Goal: Communication & Community: Answer question/provide support

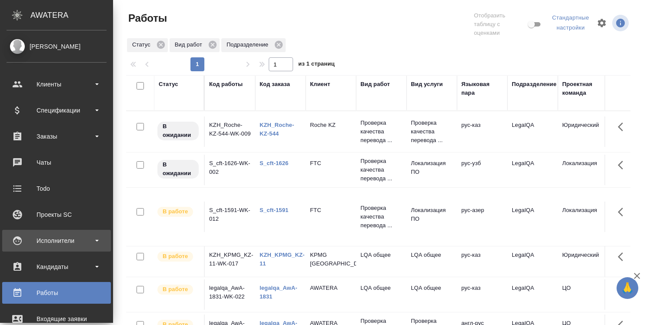
click at [50, 240] on div "Исполнители" at bounding box center [57, 240] width 100 height 13
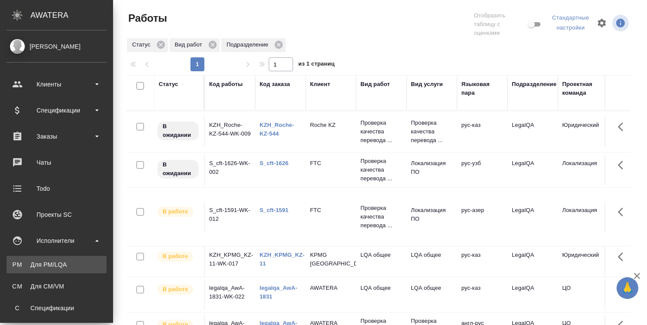
click at [52, 264] on div "Для PM/LQA" at bounding box center [56, 265] width 91 height 9
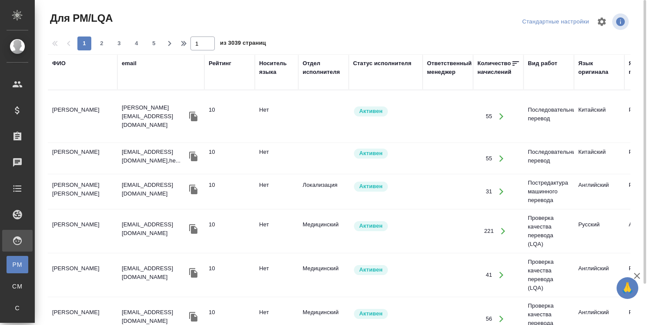
click at [592, 85] on div "Язык оригинала" at bounding box center [600, 72] width 42 height 26
click at [584, 64] on div "Язык оригинала" at bounding box center [600, 67] width 42 height 17
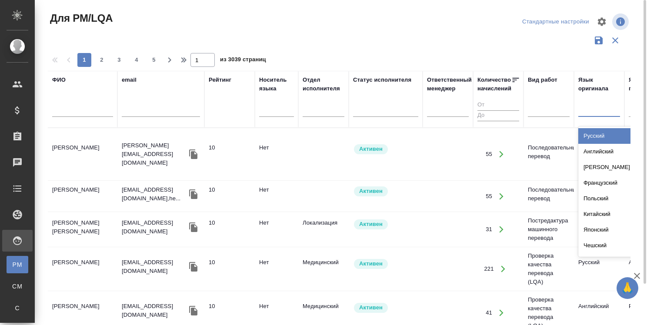
click at [592, 105] on div at bounding box center [600, 108] width 42 height 13
click at [592, 137] on div "Русский" at bounding box center [644, 136] width 130 height 16
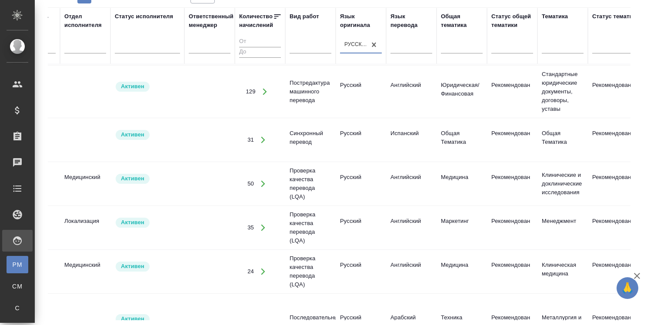
scroll to position [87, 236]
click at [417, 24] on div "Язык перевода" at bounding box center [414, 20] width 42 height 17
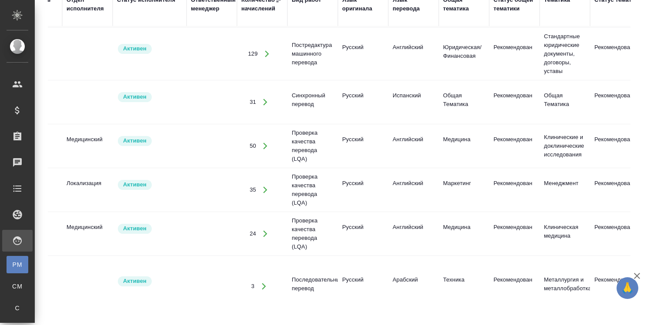
click at [398, 7] on div "Язык перевода" at bounding box center [414, 4] width 42 height 17
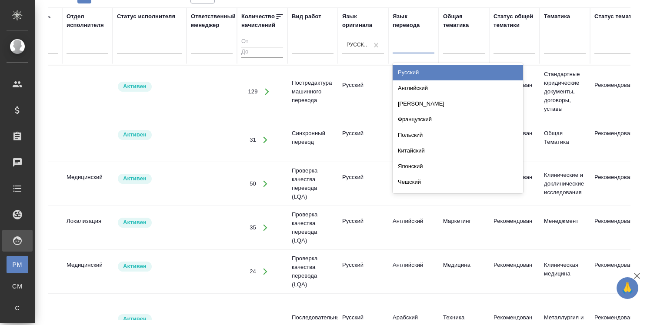
click at [415, 46] on div at bounding box center [414, 45] width 42 height 13
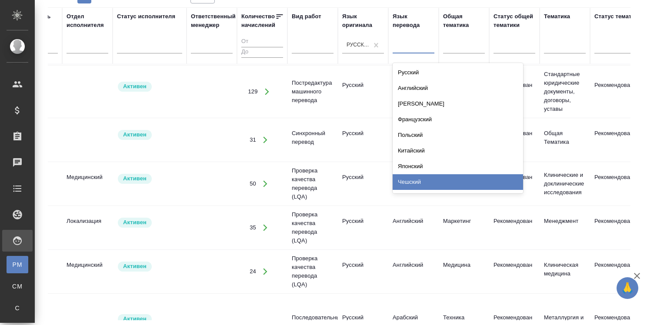
click at [436, 186] on div "Чешский" at bounding box center [458, 182] width 130 height 16
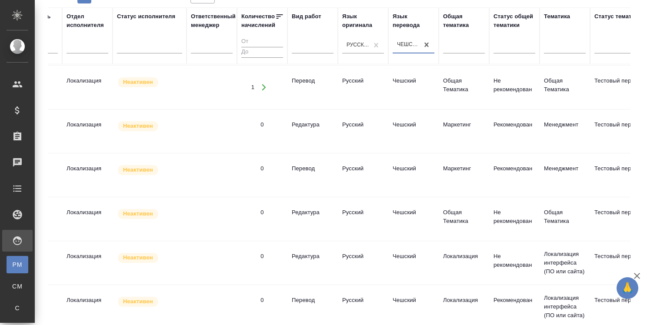
click at [144, 14] on div "Статус исполнителя" at bounding box center [146, 16] width 58 height 9
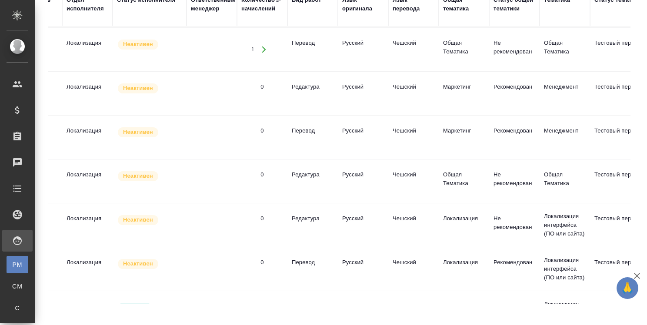
click at [150, 19] on div "Статус исполнителя" at bounding box center [149, 9] width 65 height 26
click at [152, 0] on div "Статус исполнителя" at bounding box center [146, 0] width 58 height 9
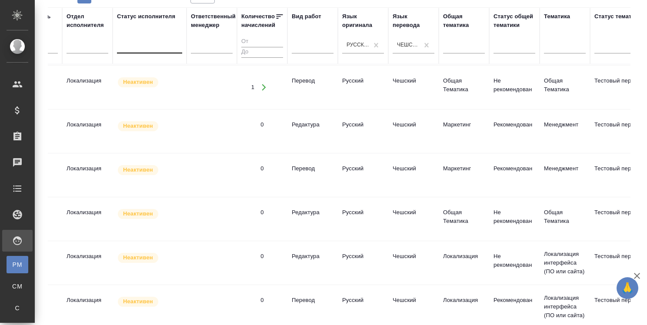
click at [157, 49] on div at bounding box center [149, 45] width 65 height 13
click at [152, 50] on div at bounding box center [149, 45] width 65 height 13
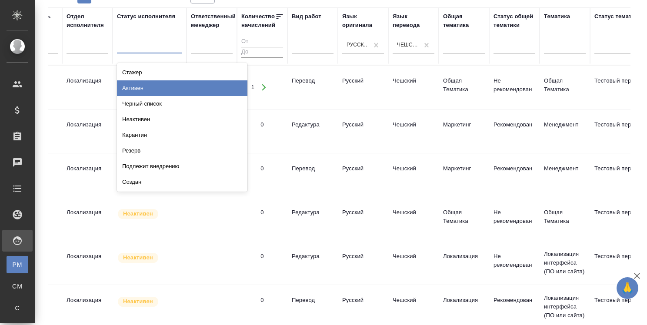
click at [147, 88] on div "Активен" at bounding box center [182, 88] width 130 height 16
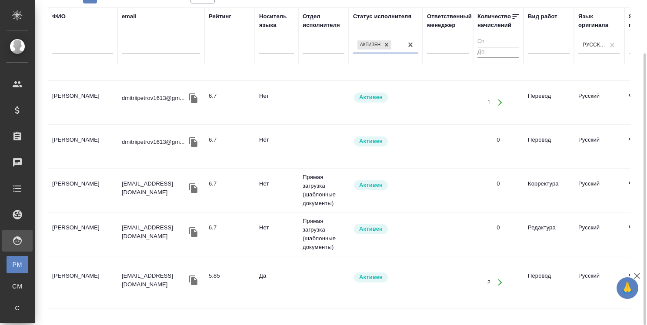
scroll to position [783, 0]
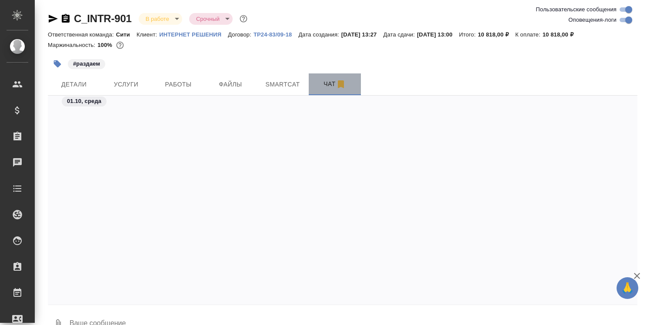
click at [330, 87] on span "Чат" at bounding box center [335, 84] width 42 height 11
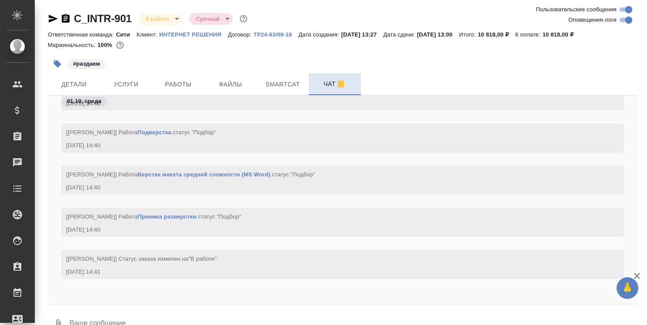
click at [330, 87] on span "Чат" at bounding box center [335, 84] width 42 height 11
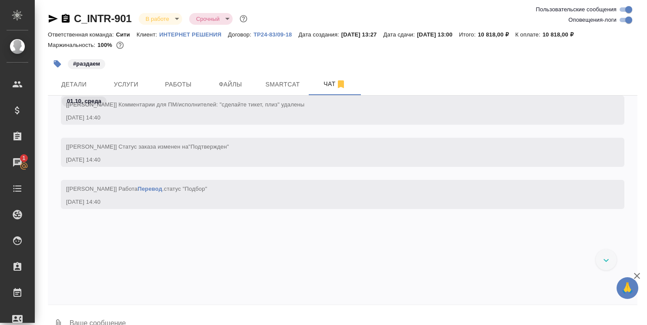
scroll to position [1054, 0]
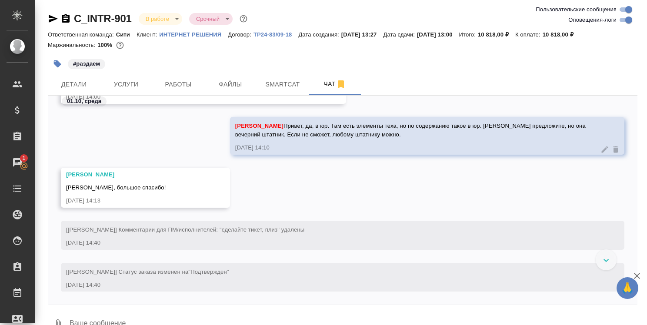
click at [204, 181] on div "Лямина Надежда Ольга, большое спасибо! 01.10.25, 14:13" at bounding box center [145, 188] width 169 height 40
click at [105, 174] on div "Лямина Надежда" at bounding box center [133, 175] width 134 height 9
click at [106, 178] on div "Лямина Надежда" at bounding box center [133, 175] width 134 height 9
click at [110, 183] on div "Ольга, большое спасибо!" at bounding box center [133, 186] width 134 height 11
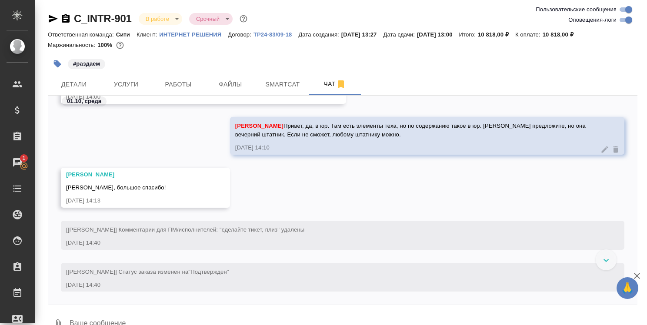
drag, startPoint x: 279, startPoint y: 200, endPoint x: 271, endPoint y: 199, distance: 7.9
click at [278, 200] on div "Лямина Надежда Ольга, большое спасибо! 01.10.25, 14:13" at bounding box center [343, 194] width 590 height 53
click at [137, 136] on button "Ответить на сообщение" at bounding box center [113, 135] width 95 height 17
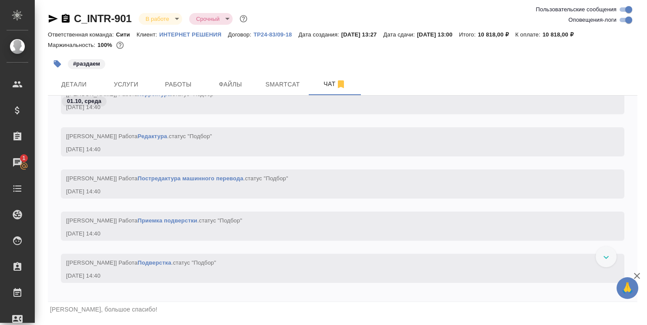
scroll to position [21, 0]
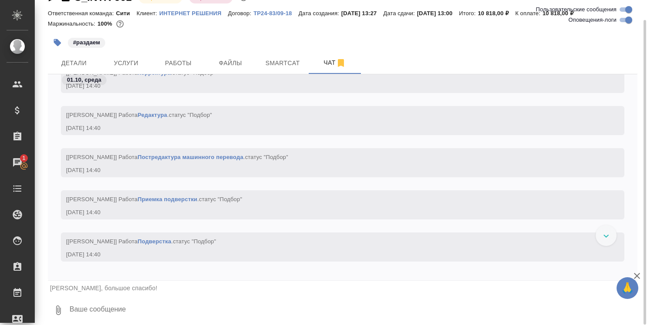
click at [155, 310] on textarea at bounding box center [353, 311] width 569 height 30
type textarea "Надежда, пожалуйста!"
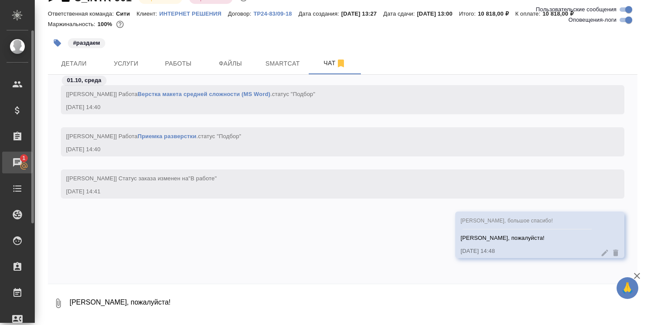
scroll to position [19, 0]
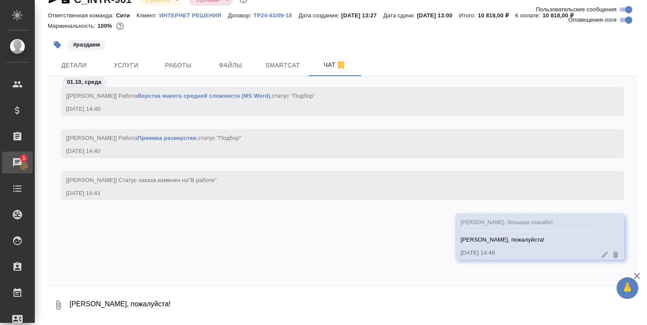
click at [17, 164] on div "Чаты" at bounding box center [7, 162] width 22 height 13
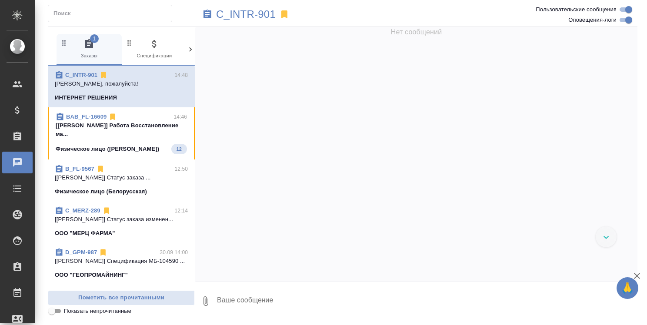
scroll to position [2499, 0]
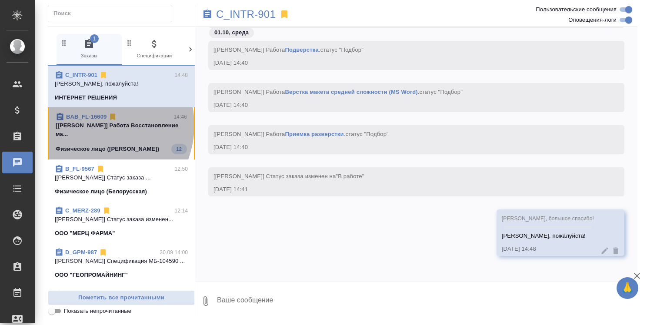
click at [94, 125] on p "[Газизов Ринат] Работа Восстановление ма..." at bounding box center [121, 129] width 131 height 17
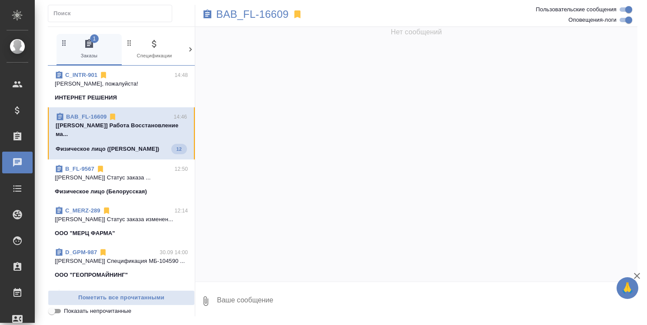
scroll to position [2655, 0]
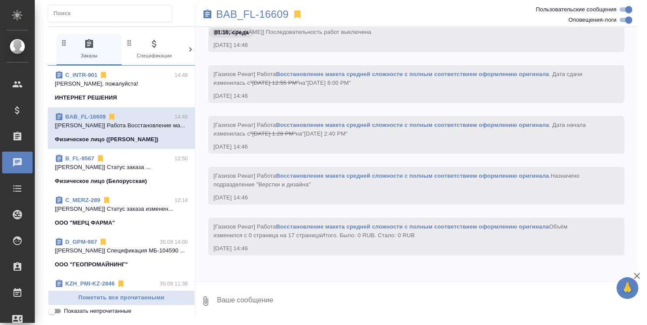
click at [92, 117] on link "BAB_FL-16609" at bounding box center [85, 117] width 40 height 7
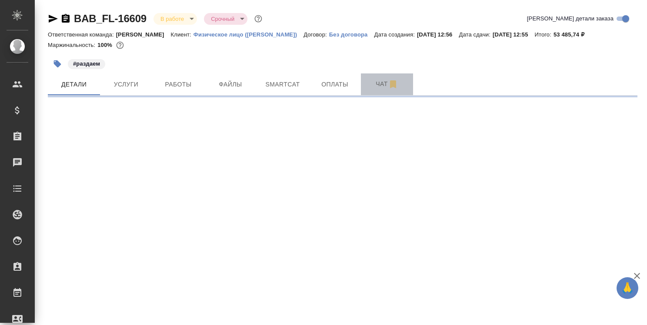
click at [381, 87] on span "Чат" at bounding box center [387, 84] width 42 height 11
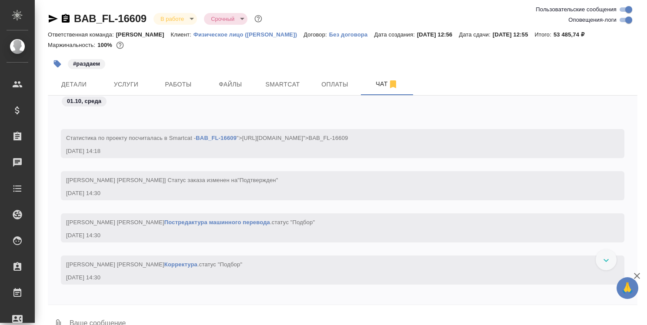
scroll to position [258, 0]
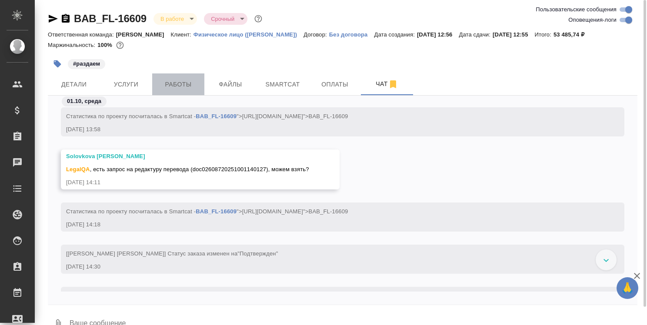
click at [187, 87] on span "Работы" at bounding box center [178, 84] width 42 height 11
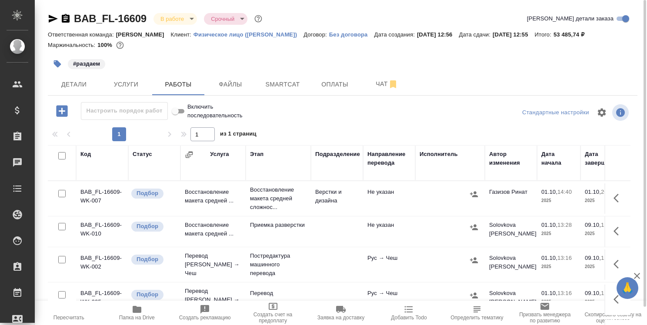
click at [135, 305] on icon "button" at bounding box center [137, 309] width 10 height 10
click at [378, 85] on span "Чат" at bounding box center [387, 84] width 42 height 11
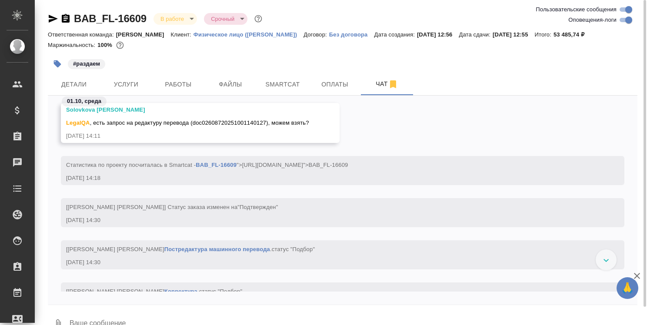
scroll to position [301, 0]
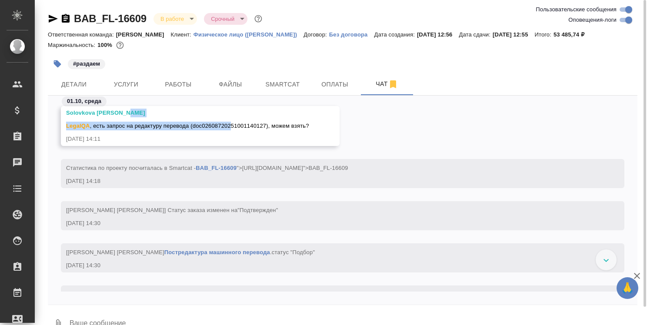
click at [228, 120] on div "Solovkova [PERSON_NAME] , есть запрос на редактуру перевода (doc026087202510011…" at bounding box center [187, 120] width 243 height 22
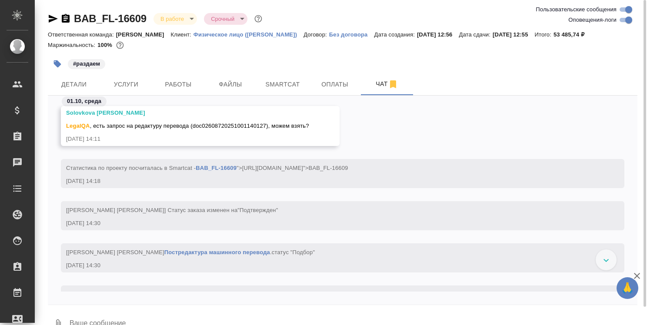
click at [112, 117] on div "Solovkova [PERSON_NAME]" at bounding box center [187, 113] width 243 height 9
click at [112, 115] on div "Solovkova [PERSON_NAME]" at bounding box center [187, 113] width 243 height 9
click at [148, 115] on div "Solovkova [PERSON_NAME]" at bounding box center [187, 113] width 243 height 9
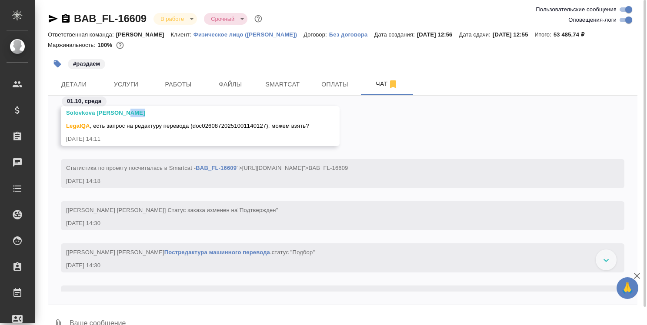
click at [148, 115] on div "Solovkova [PERSON_NAME]" at bounding box center [187, 113] width 243 height 9
click at [327, 127] on div "Solovkova [PERSON_NAME] , есть запрос на редактуру перевода (doc026087202510011…" at bounding box center [200, 126] width 279 height 40
click at [90, 113] on div "Solovkova [PERSON_NAME]" at bounding box center [187, 113] width 243 height 9
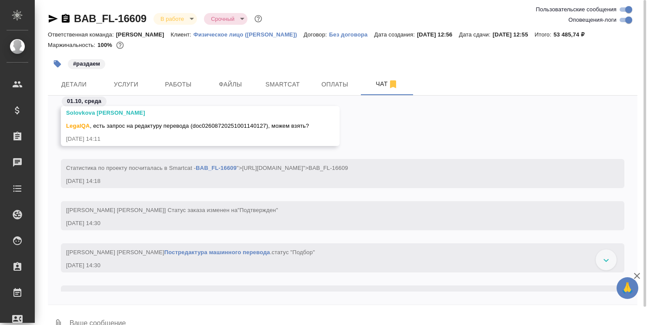
click at [103, 114] on div "Solovkova [PERSON_NAME]" at bounding box center [187, 113] width 243 height 9
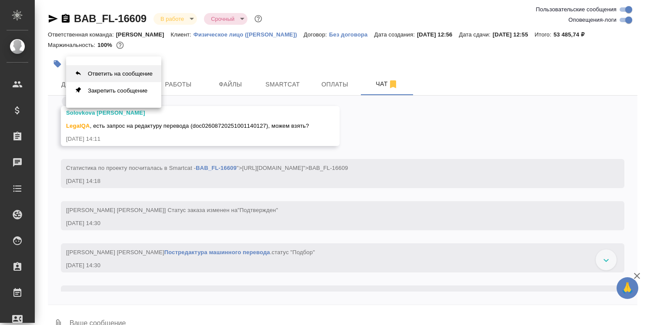
click at [117, 72] on button "Ответить на сообщение" at bounding box center [113, 73] width 95 height 17
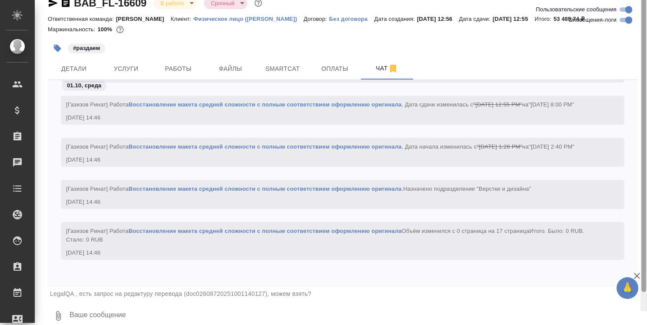
scroll to position [21, 0]
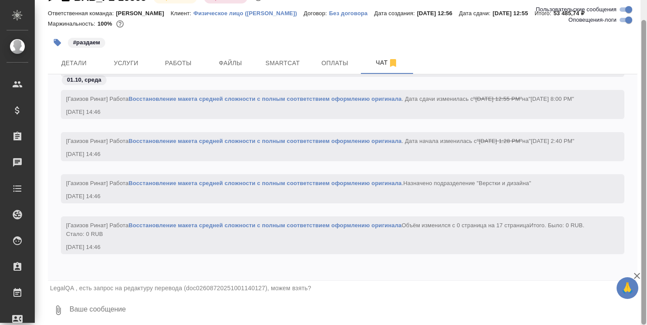
drag, startPoint x: 644, startPoint y: 259, endPoint x: 646, endPoint y: 306, distance: 46.6
click at [646, 306] on div at bounding box center [644, 172] width 5 height 305
click at [114, 306] on textarea at bounding box center [353, 311] width 569 height 30
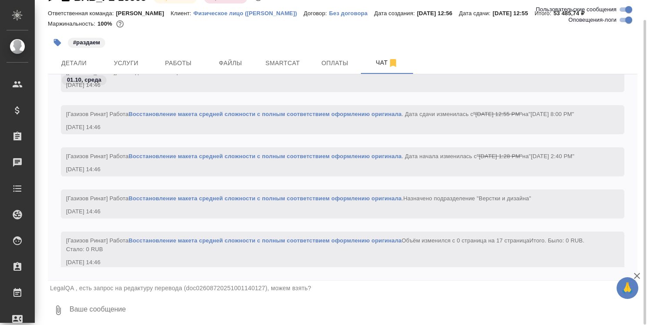
scroll to position [957, 0]
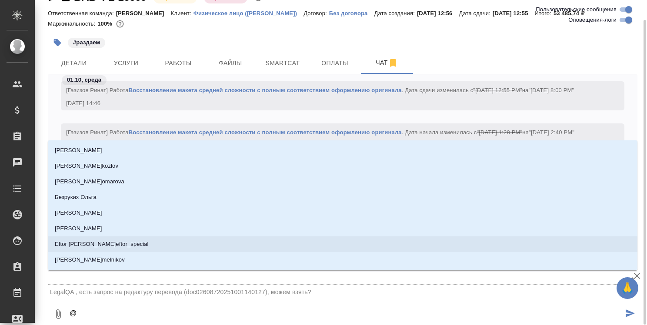
type textarea "@с"
type input "с"
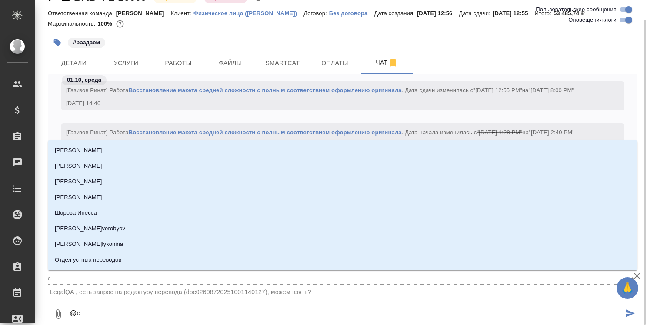
type textarea "@со"
type input "со"
type textarea "@сол"
type input "сол"
type textarea "@соло"
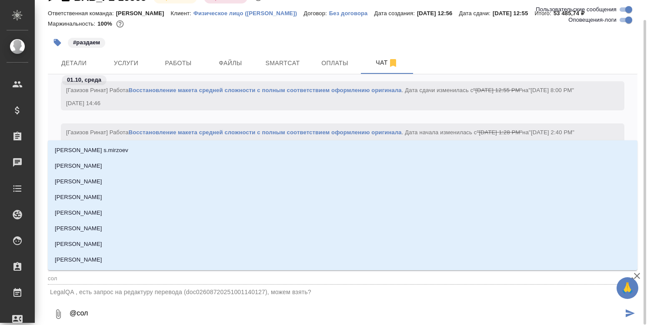
type input "соло"
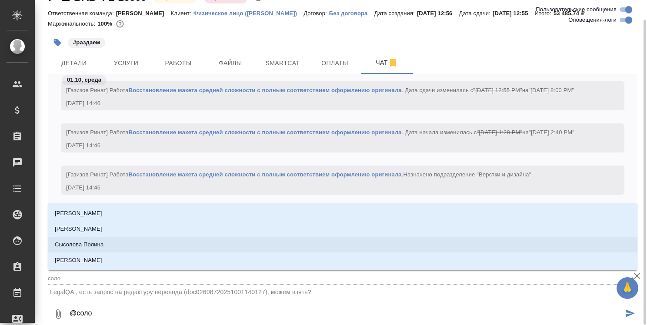
type textarea "@солоы"
type input "солоы"
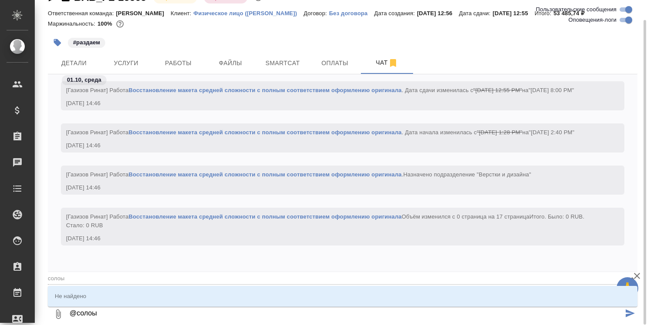
type textarea "@солоык"
type input "солоык"
type textarea "@солоыко"
type input "солоыко"
type textarea "@солоык"
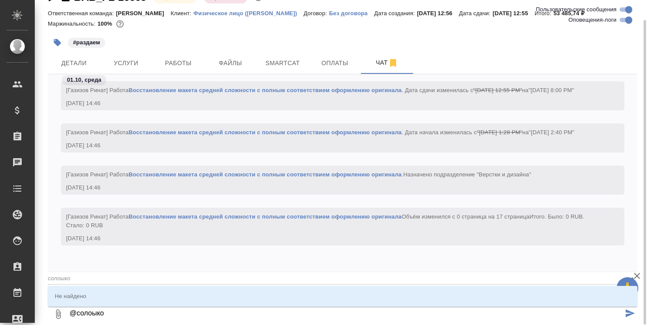
type input "солоык"
type textarea "@солоы"
type input "солоы"
type textarea "@соло"
type input "соло"
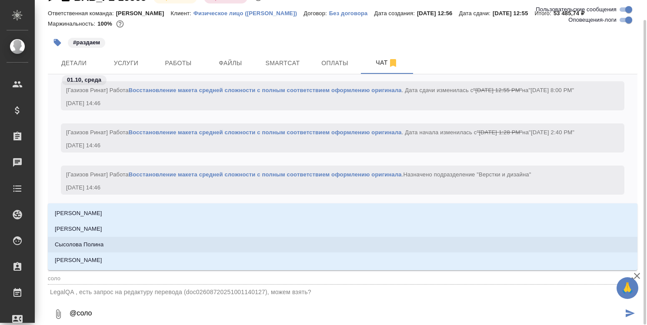
type textarea "@солов"
type input "солов"
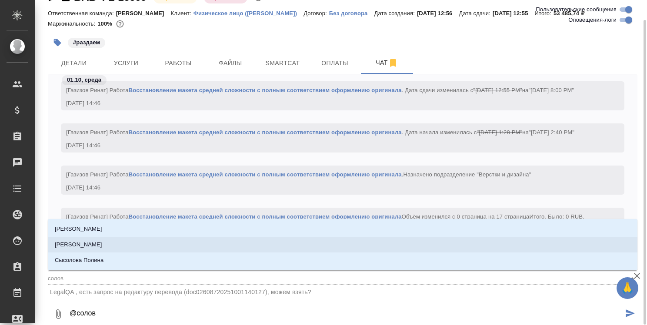
type textarea "@соловк"
type input "соловк"
type textarea "@соловко"
type input "соловко"
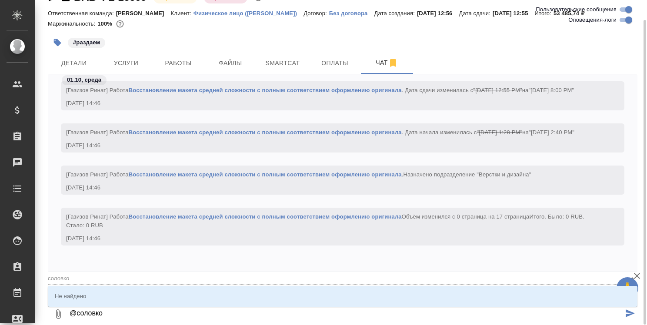
type textarea "@соловков"
type input "[PERSON_NAME]"
type textarea "@[PERSON_NAME]"
type input "[PERSON_NAME]"
type textarea "@соловков"
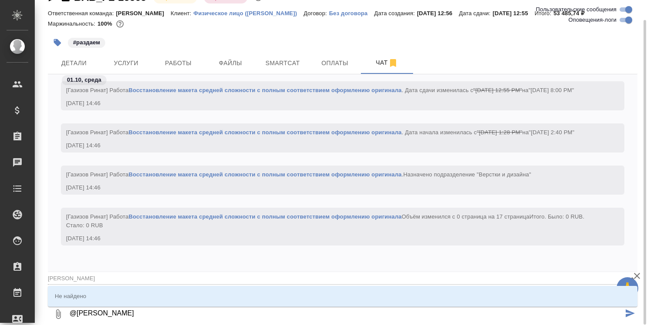
type input "[PERSON_NAME]"
type textarea "@соловко"
type input "соловко"
type textarea "@соловк"
type input "соловк"
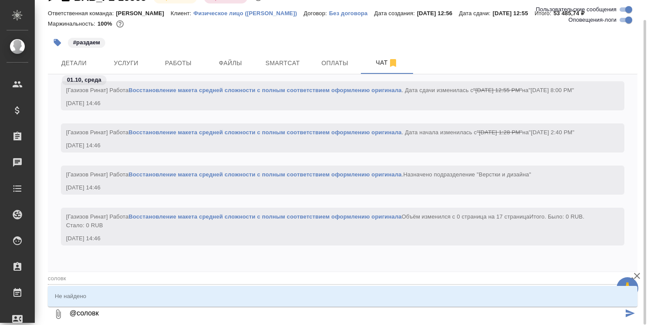
type textarea "@солов"
type input "солов"
type textarea "@соло"
type input "соло"
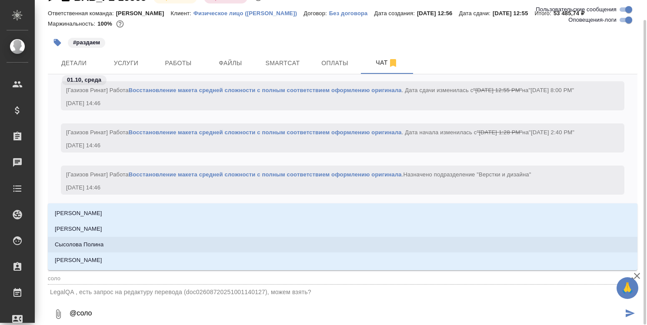
type textarea "@сол"
type input "сол"
type textarea "@со"
type input "со"
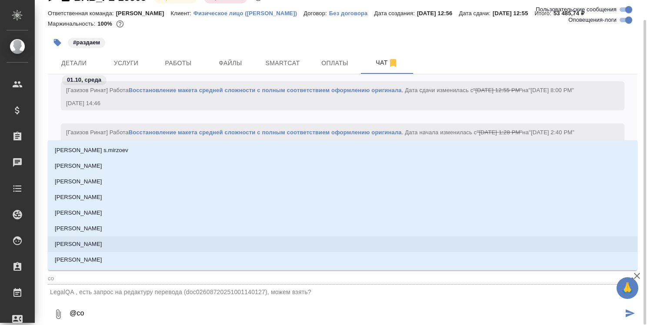
type textarea "@с"
type input "с"
type textarea "@"
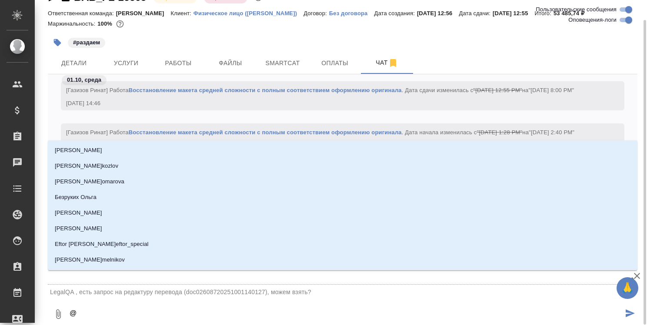
type textarea "@x"
type input "x"
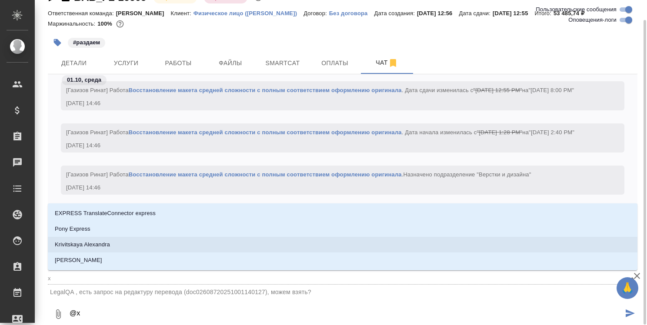
type textarea "@xo"
type input "xo"
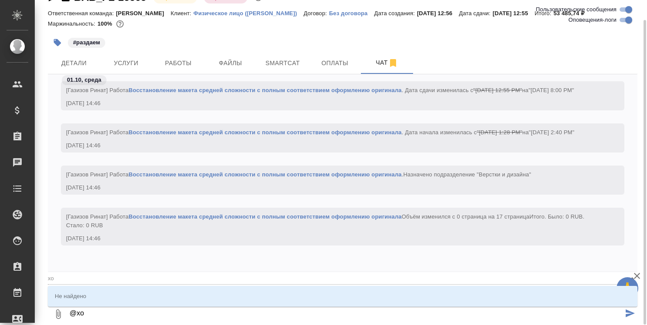
type textarea "@xol"
type input "xol"
type textarea "@xo"
type input "xo"
type textarea "@x"
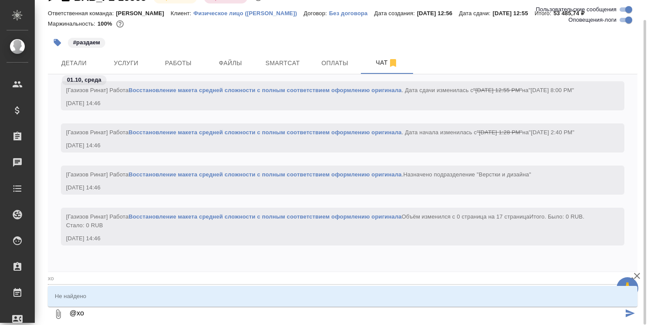
type input "x"
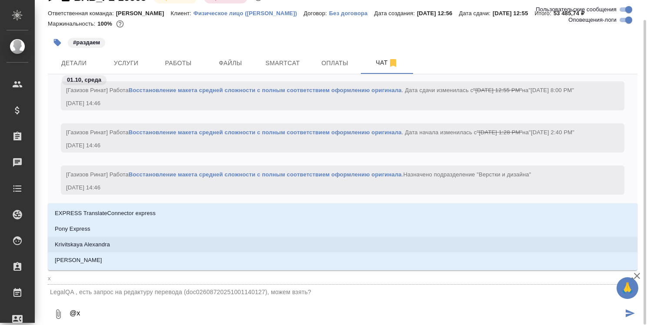
type textarea "@"
type textarea "@s"
type input "s"
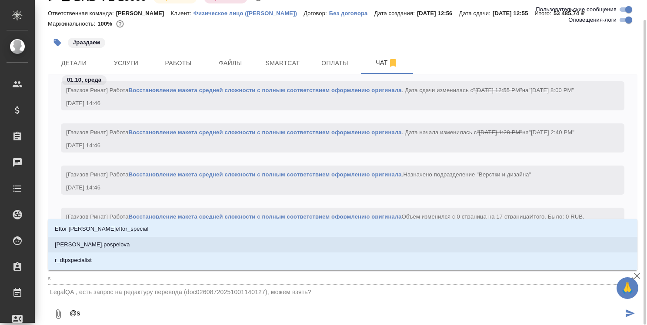
type textarea "@sp"
type input "sp"
type textarea "@spo"
type input "spo"
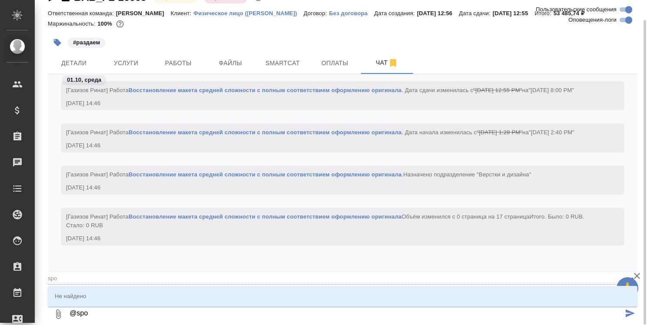
type textarea "@spol"
type input "spol"
type textarea "@spolo"
type input "spolo"
type textarea "@spolov"
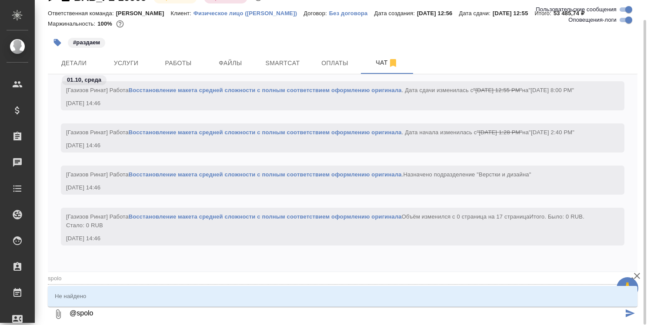
type input "spolov"
type textarea "@spolo"
type input "spolo"
type textarea "@spol"
type input "spol"
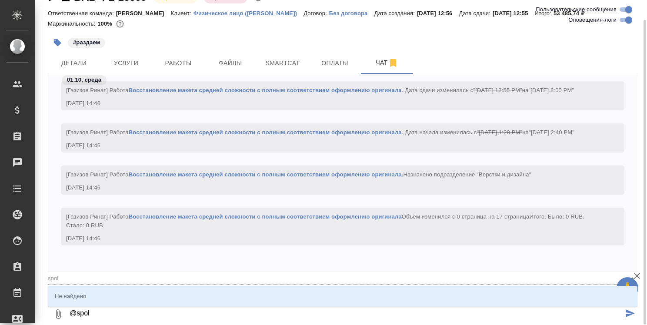
type textarea "@spo"
type input "spo"
type textarea "@sp"
type input "sp"
type textarea "@s"
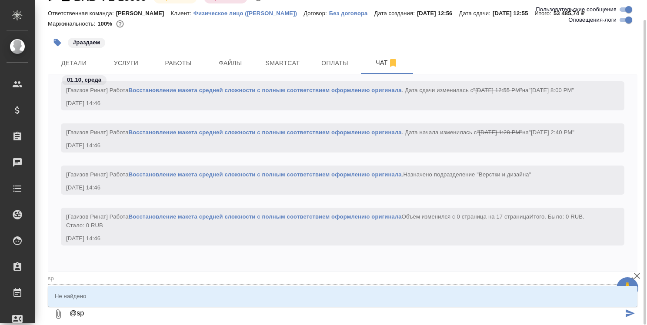
type input "s"
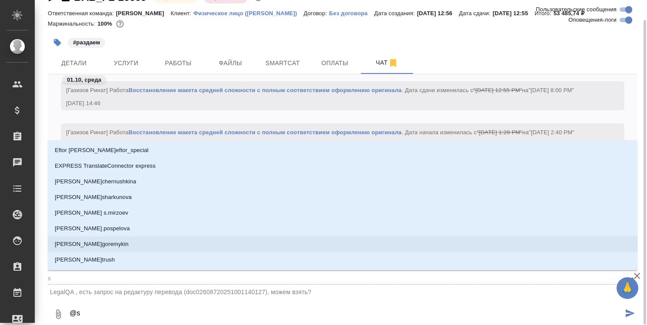
type textarea "@"
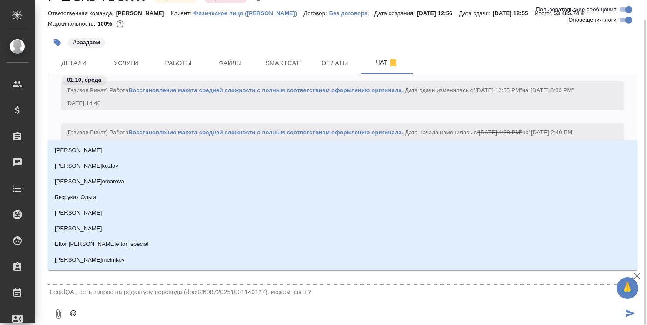
type textarea "@x"
type input "x"
type textarea "@xo"
type input "xo"
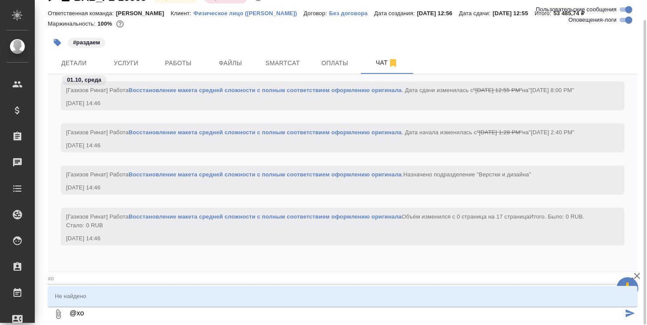
type textarea "@xol"
type input "xol"
type textarea "@xolo"
type input "xolo"
type textarea "@xol"
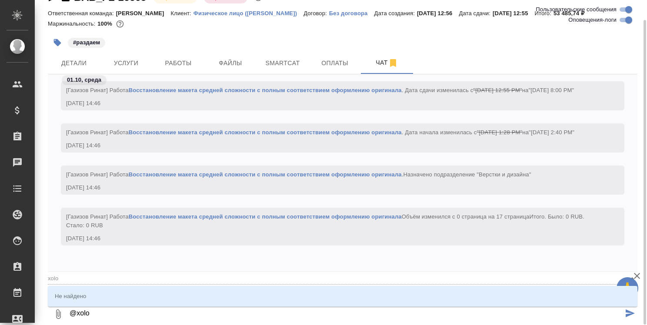
type input "xol"
type textarea "@xo"
type input "xo"
type textarea "@x"
type input "x"
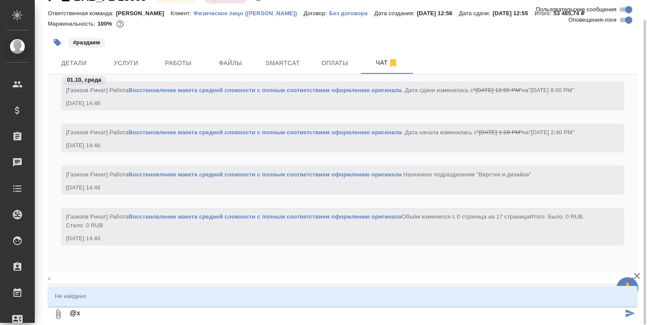
type textarea "@"
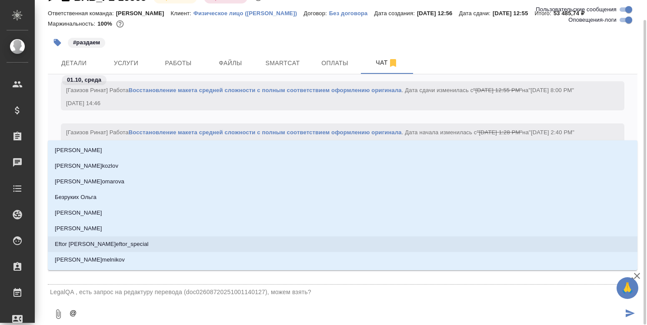
type textarea "@s"
type input "s"
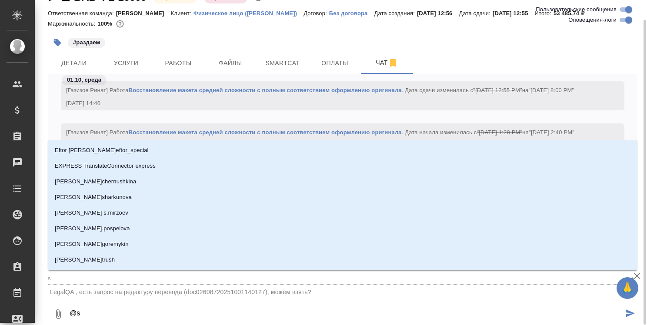
type textarea "@so"
type input "so"
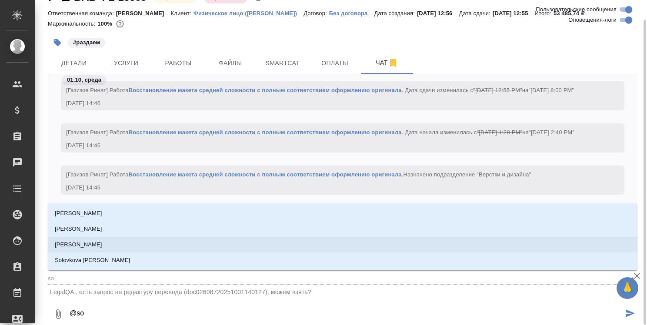
type textarea "@sol"
type input "sol"
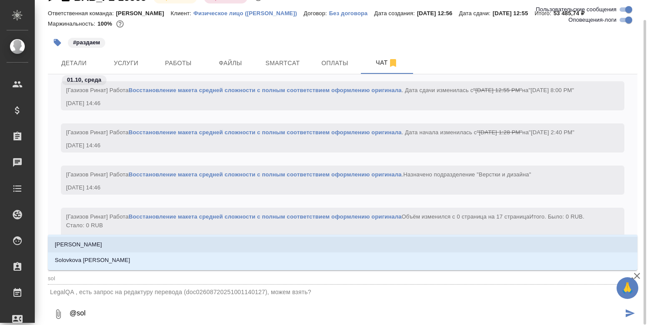
type textarea "@solo"
type input "solo"
type textarea "@solov"
type input "solov"
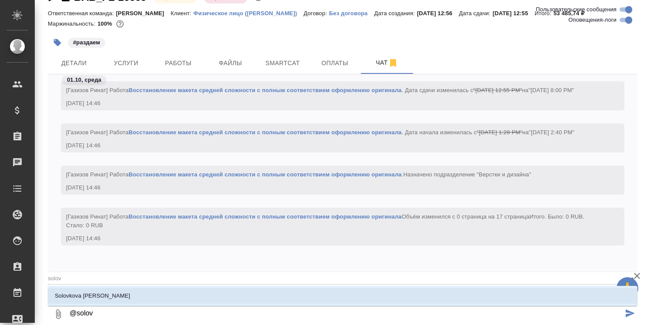
click at [307, 299] on li "Solovkova [PERSON_NAME]" at bounding box center [343, 296] width 590 height 16
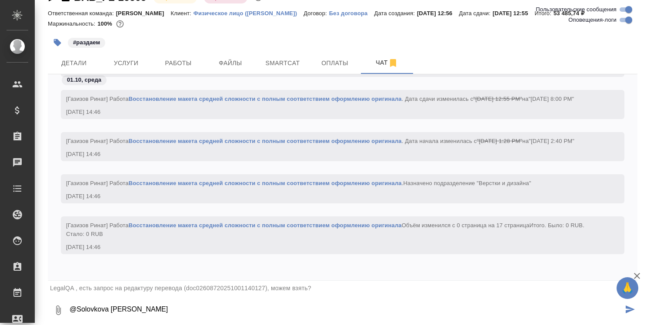
type textarea "@Solovkova [PERSON_NAME]"
click at [244, 313] on textarea "@Solovkova [PERSON_NAME]" at bounding box center [346, 311] width 555 height 30
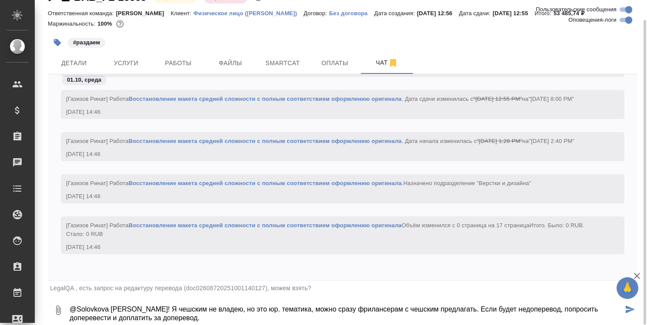
type textarea "@Solovkova [PERSON_NAME]! Я чешским не владею, но это юр. тематика, можно сразу…"
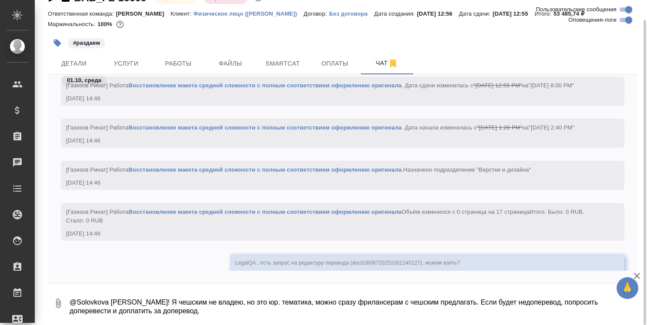
scroll to position [1022, 0]
